Goal: Task Accomplishment & Management: Use online tool/utility

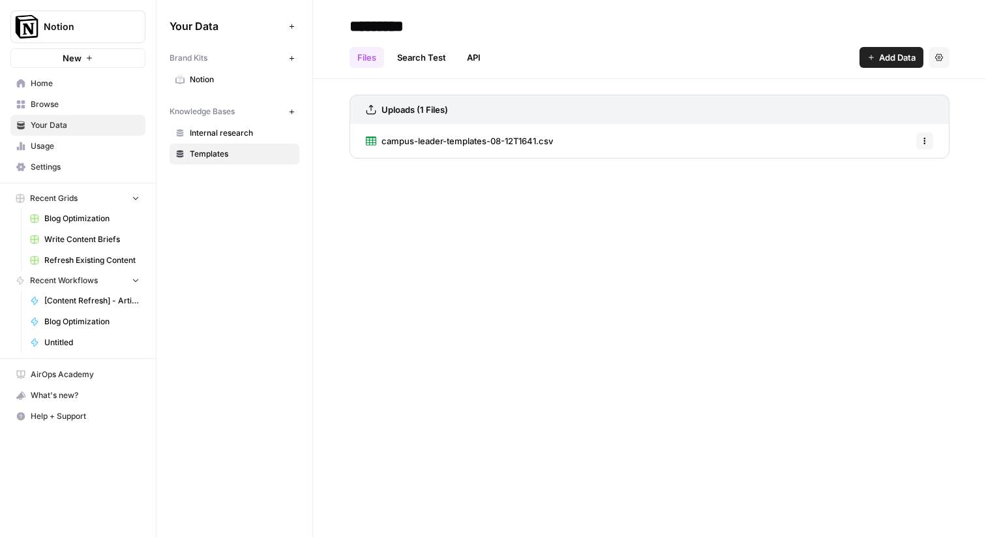
click at [106, 220] on span "Blog Optimization" at bounding box center [91, 219] width 95 height 12
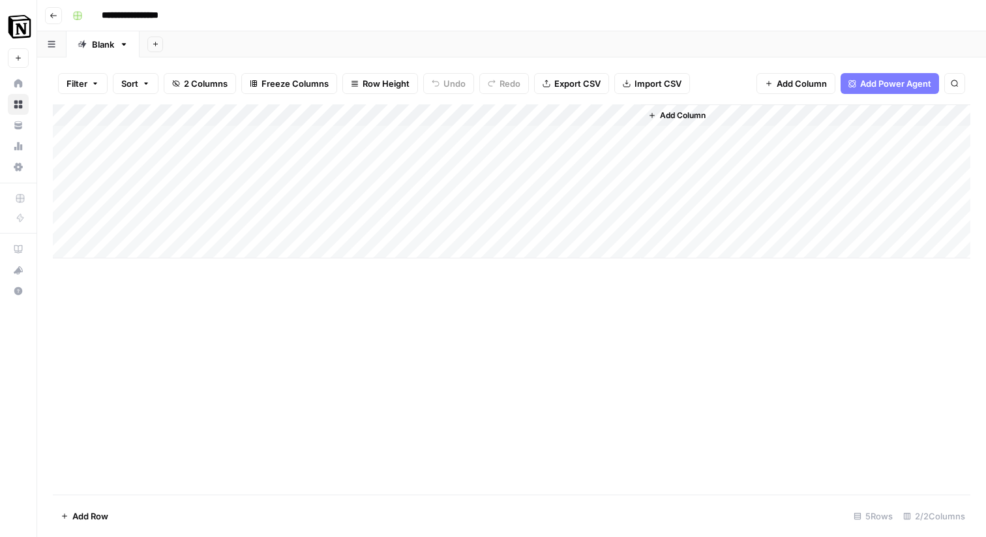
click at [51, 13] on icon "button" at bounding box center [54, 16] width 8 height 8
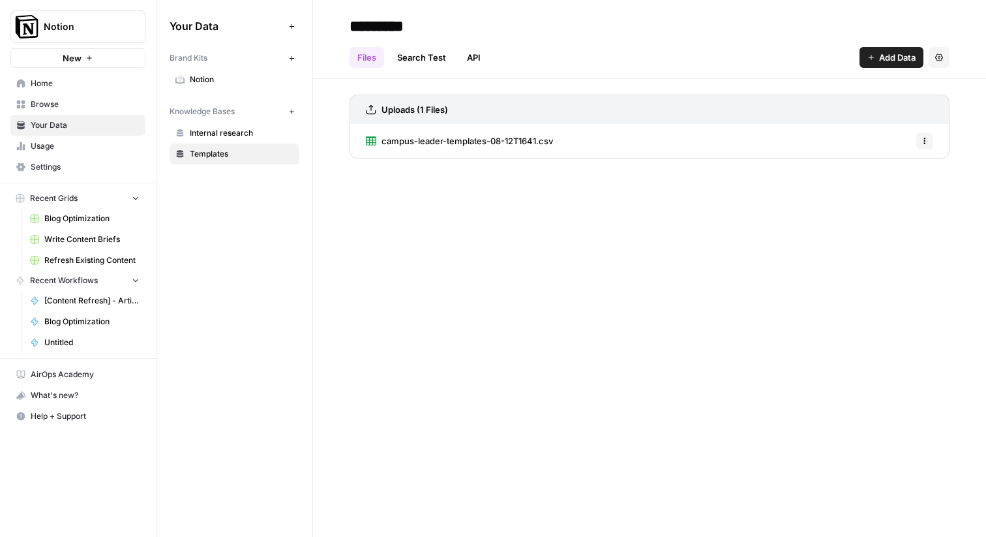
click at [48, 82] on span "Home" at bounding box center [85, 84] width 109 height 12
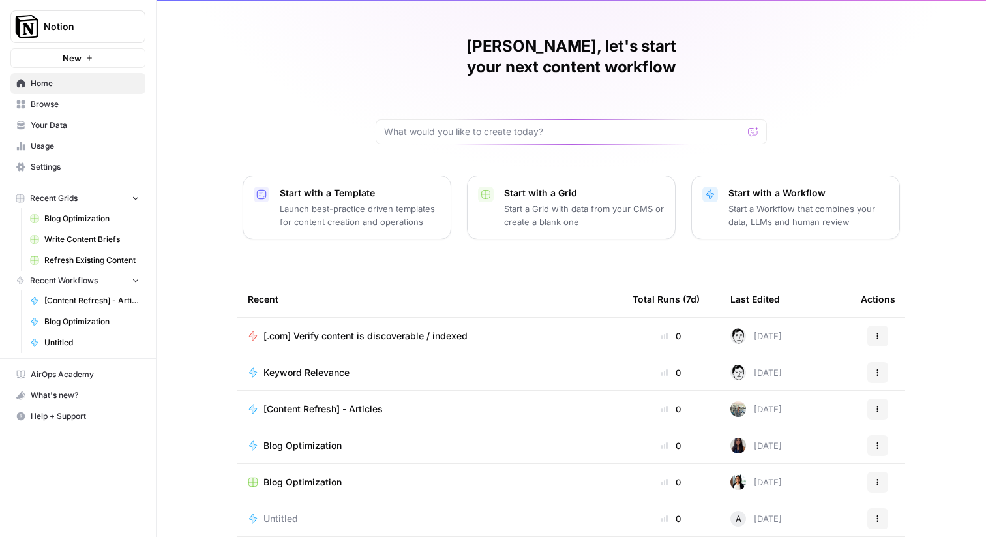
scroll to position [63, 0]
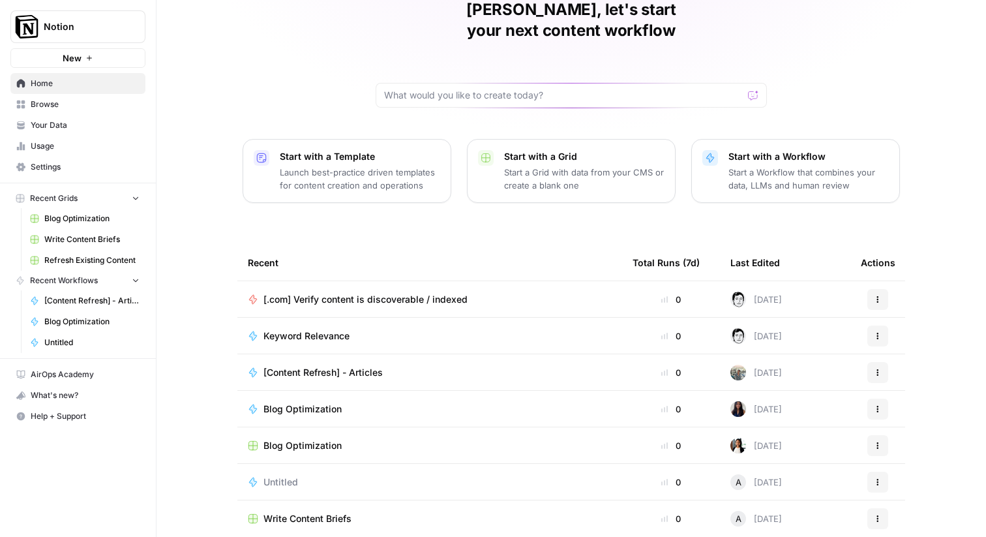
click at [316, 500] on td "Write Content Briefs" at bounding box center [429, 518] width 385 height 37
click at [314, 512] on span "Write Content Briefs" at bounding box center [307, 518] width 88 height 13
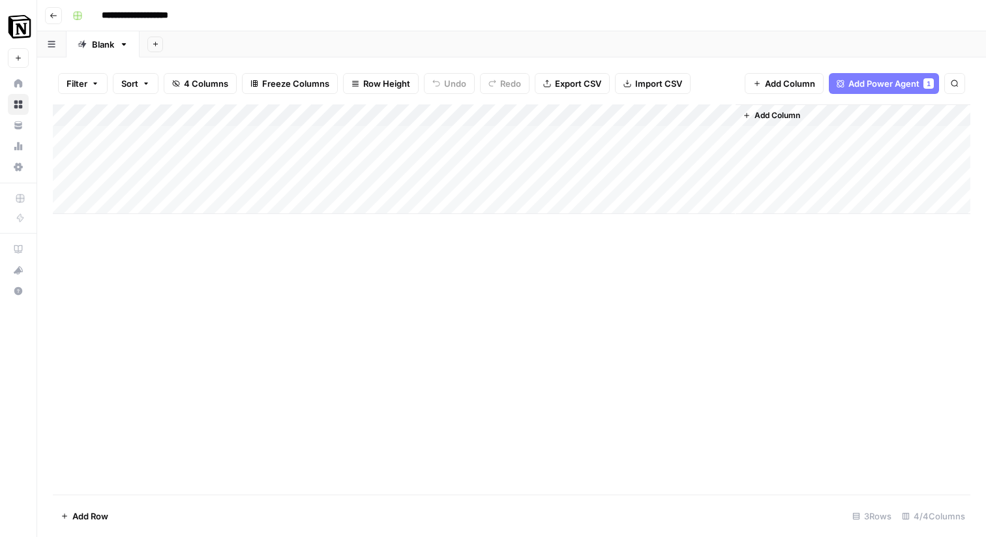
click at [55, 16] on icon "button" at bounding box center [54, 16] width 8 height 8
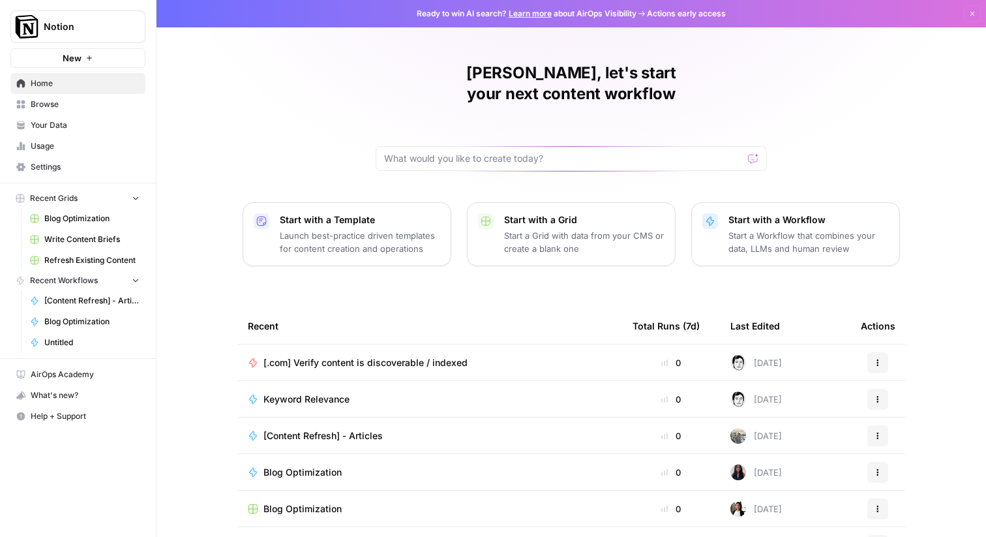
scroll to position [63, 0]
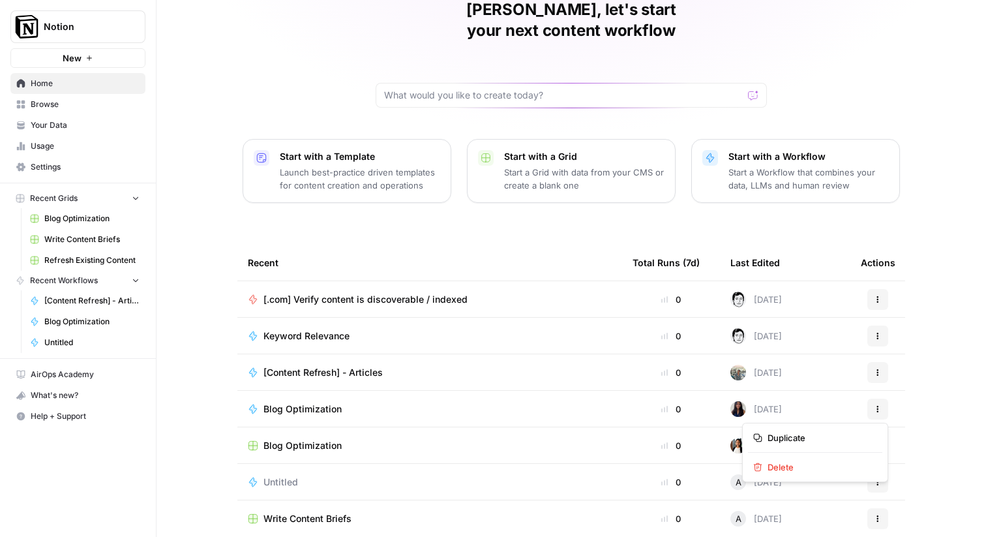
click at [884, 508] on button "Actions" at bounding box center [877, 518] width 21 height 21
click at [294, 500] on td "Write Content Briefs" at bounding box center [429, 518] width 385 height 37
click at [301, 512] on span "Write Content Briefs" at bounding box center [307, 518] width 88 height 13
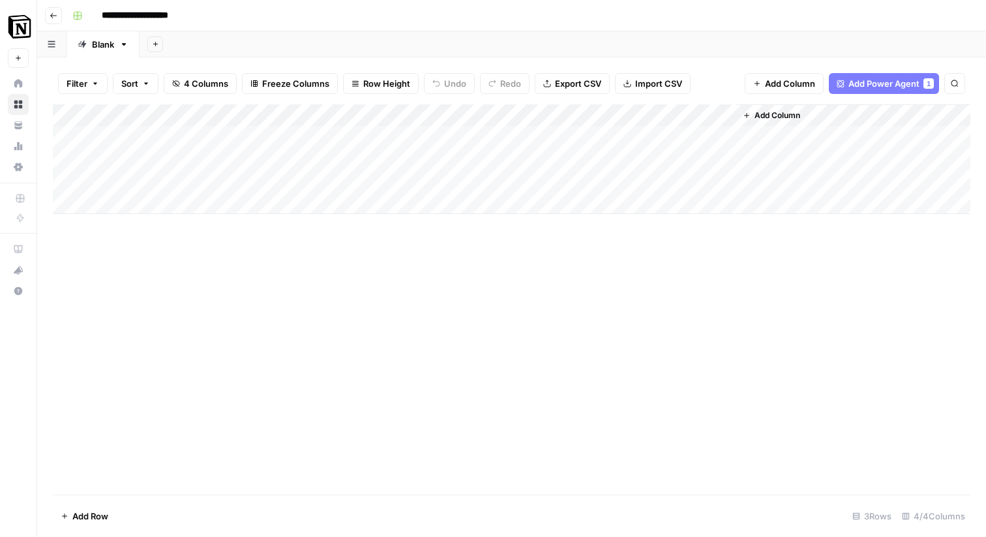
click at [928, 82] on span "1" at bounding box center [929, 83] width 4 height 10
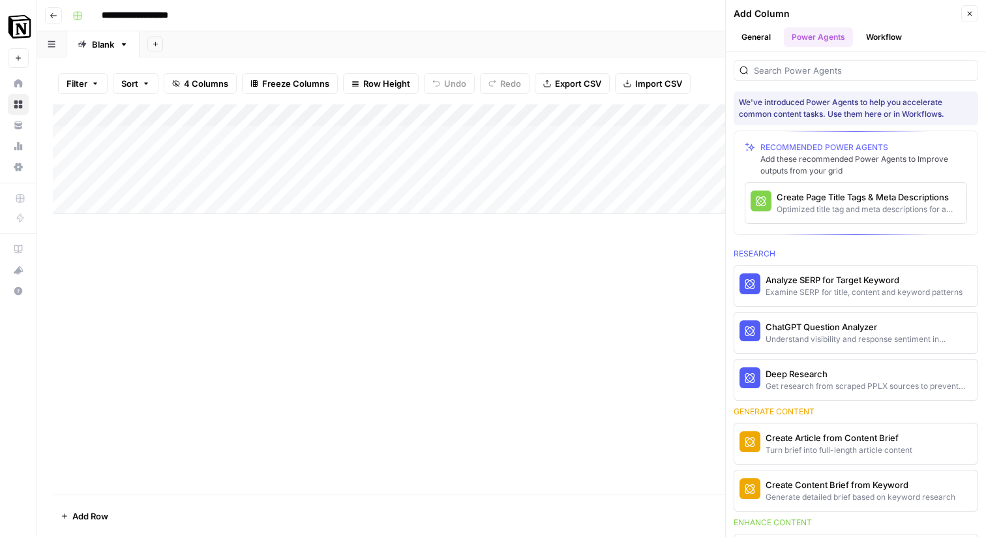
click at [881, 35] on button "Workflow" at bounding box center [884, 37] width 52 height 20
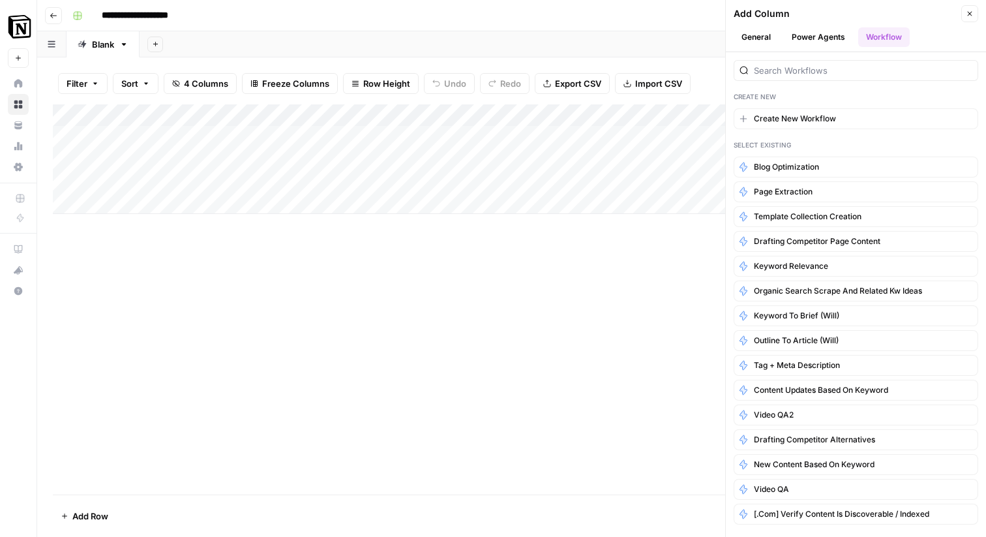
click at [752, 37] on button "General" at bounding box center [756, 37] width 45 height 20
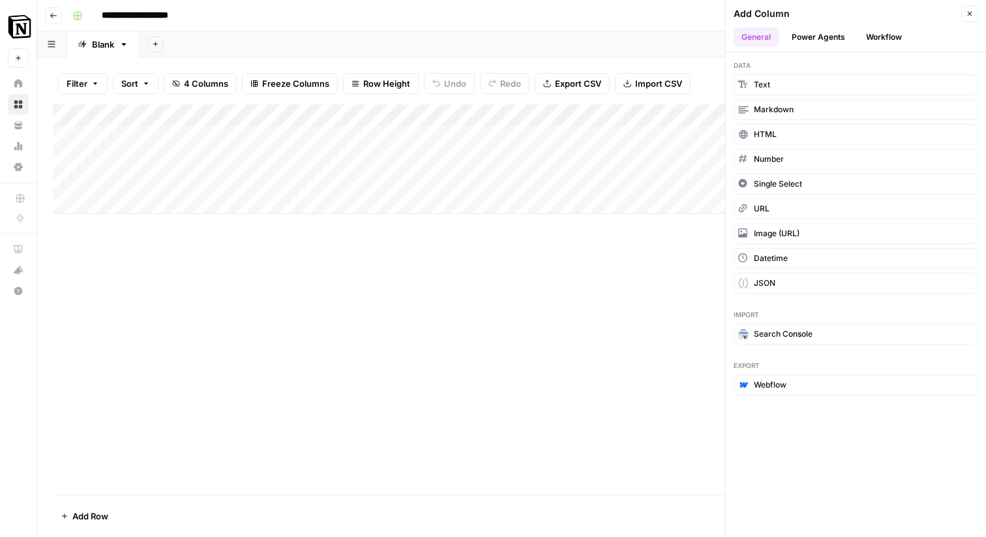
click at [886, 40] on button "Workflow" at bounding box center [884, 37] width 52 height 20
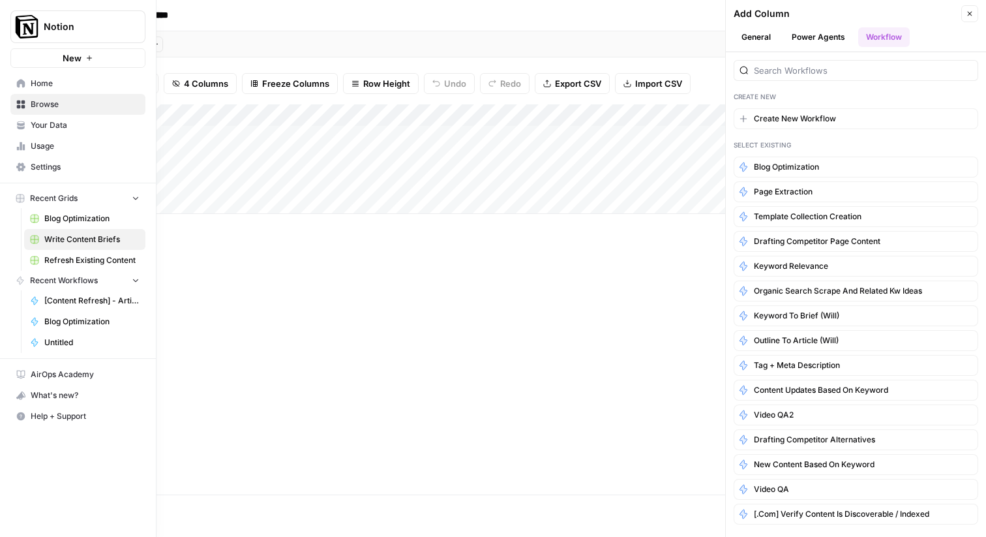
click at [25, 89] on link "Home" at bounding box center [77, 83] width 135 height 21
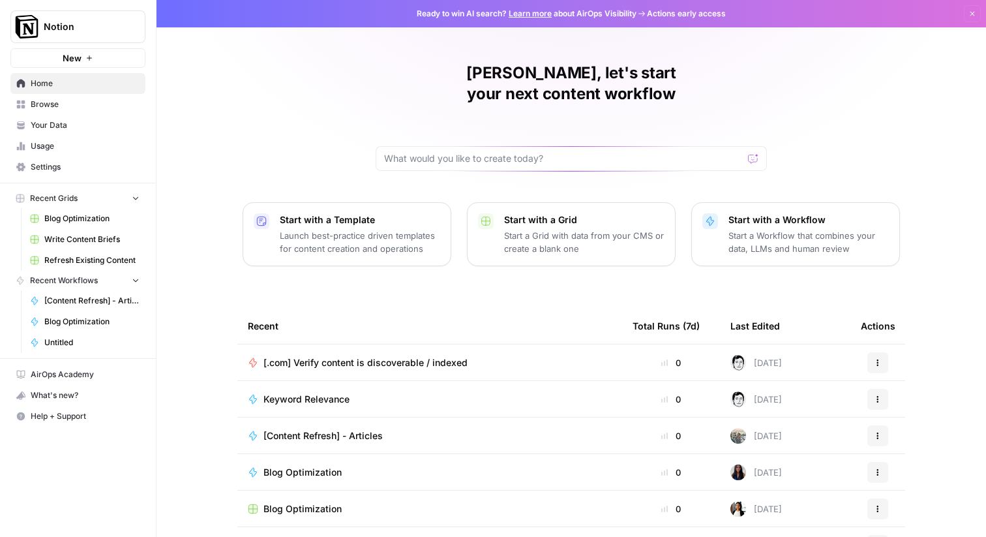
scroll to position [63, 0]
